Goal: Navigation & Orientation: Go to known website

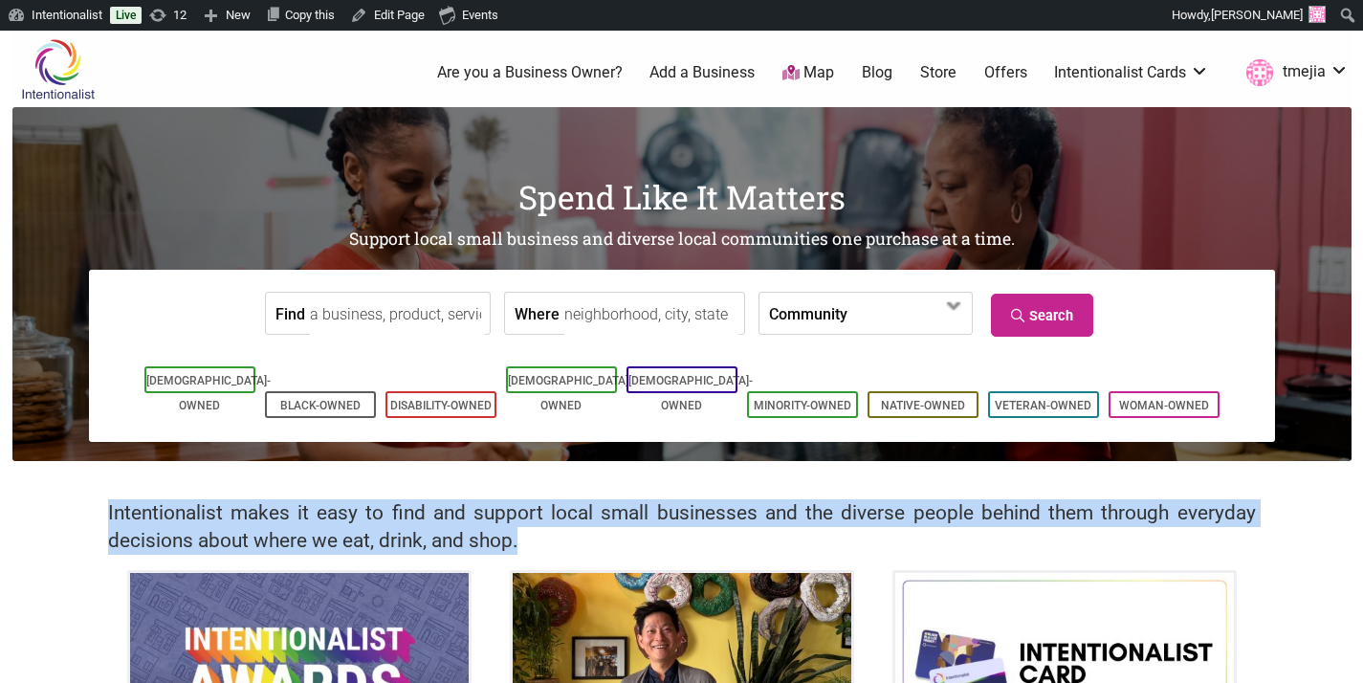
drag, startPoint x: 431, startPoint y: 534, endPoint x: 102, endPoint y: 499, distance: 330.8
click at [102, 499] on div "Intentionalist makes it easy to find and support local small businesses and the…" at bounding box center [681, 515] width 1339 height 109
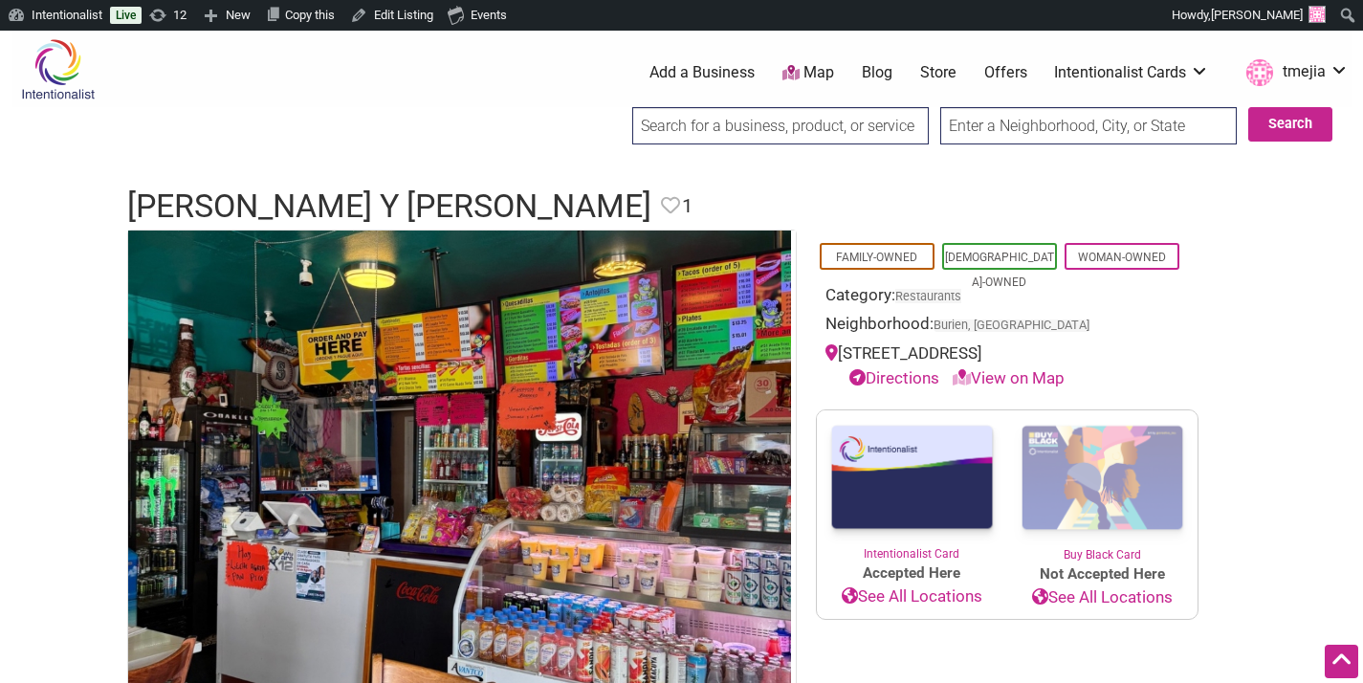
scroll to position [577, 0]
